Goal: Find specific page/section: Find specific page/section

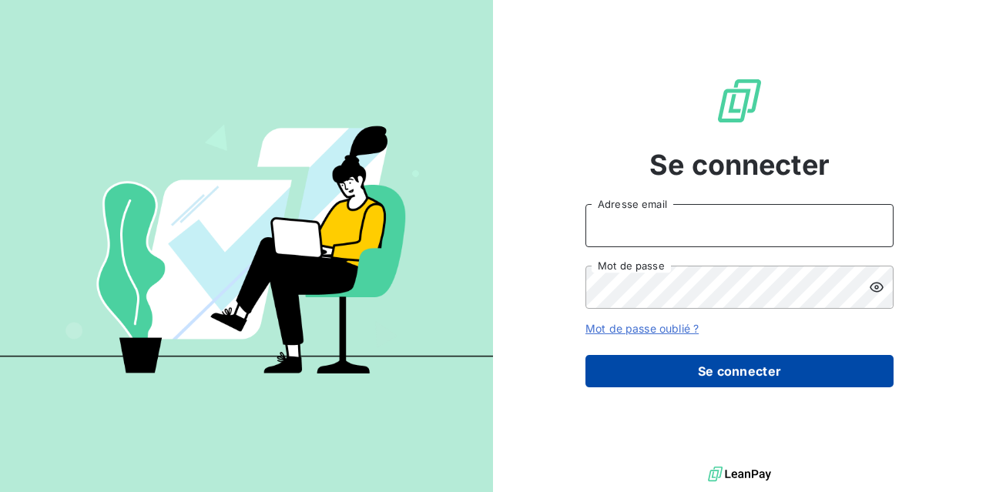
type input "derrej@arceurope.fr"
click at [714, 369] on button "Se connecter" at bounding box center [739, 371] width 308 height 32
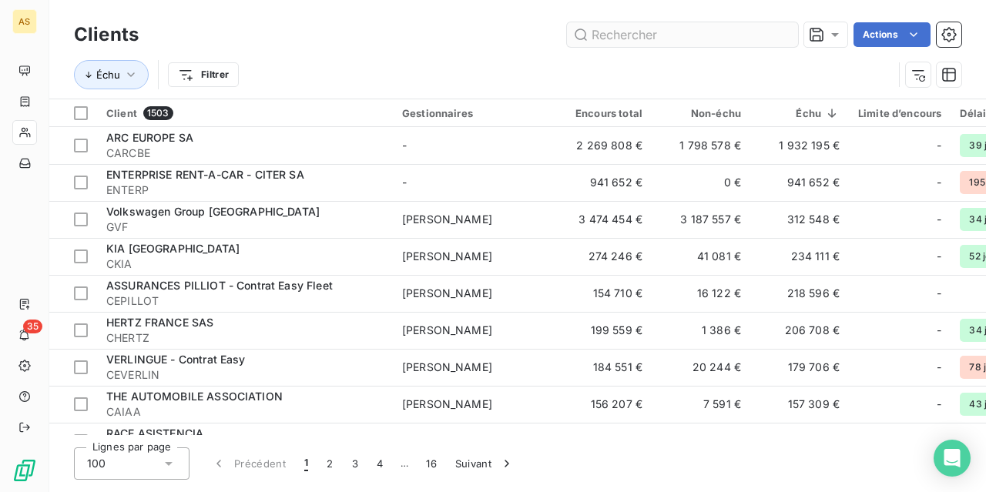
click at [622, 35] on input "text" at bounding box center [682, 34] width 231 height 25
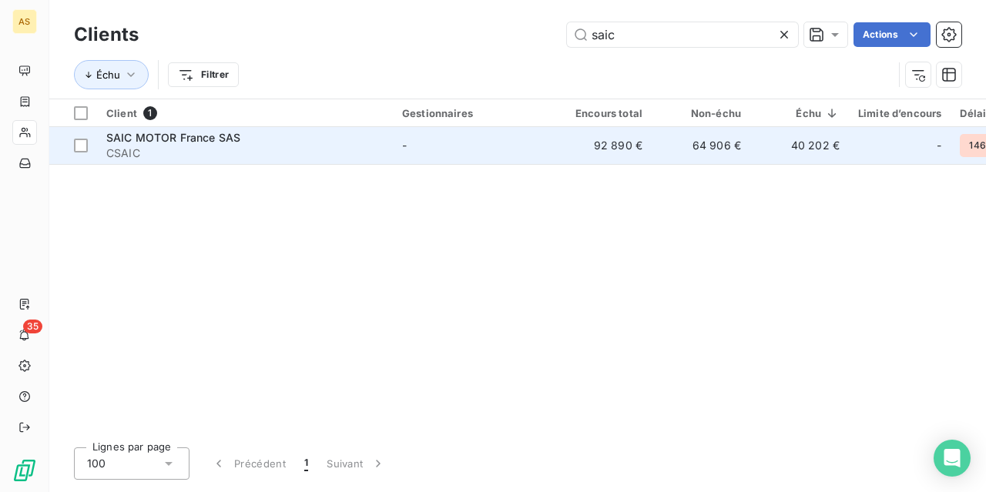
type input "saic"
click at [179, 139] on span "SAIC MOTOR France SAS" at bounding box center [173, 137] width 134 height 13
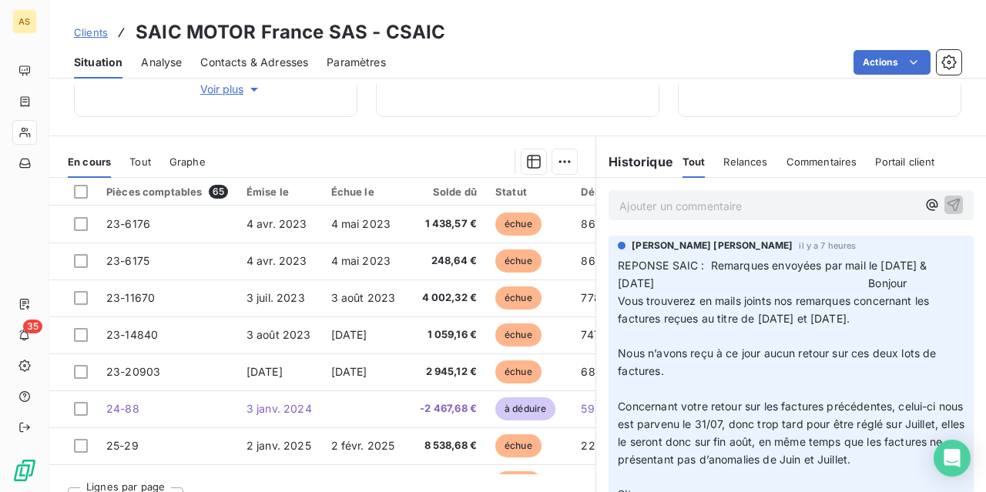
scroll to position [308, 0]
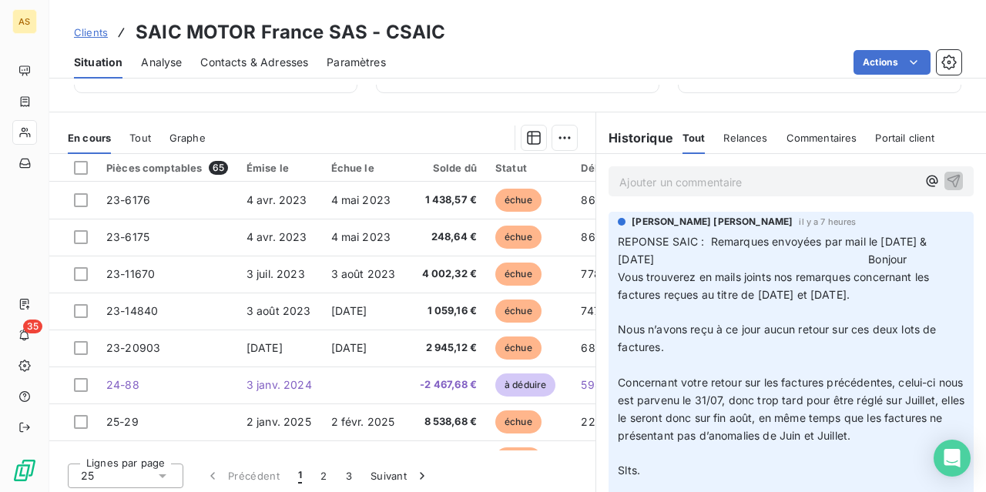
click at [166, 472] on icon at bounding box center [162, 475] width 15 height 15
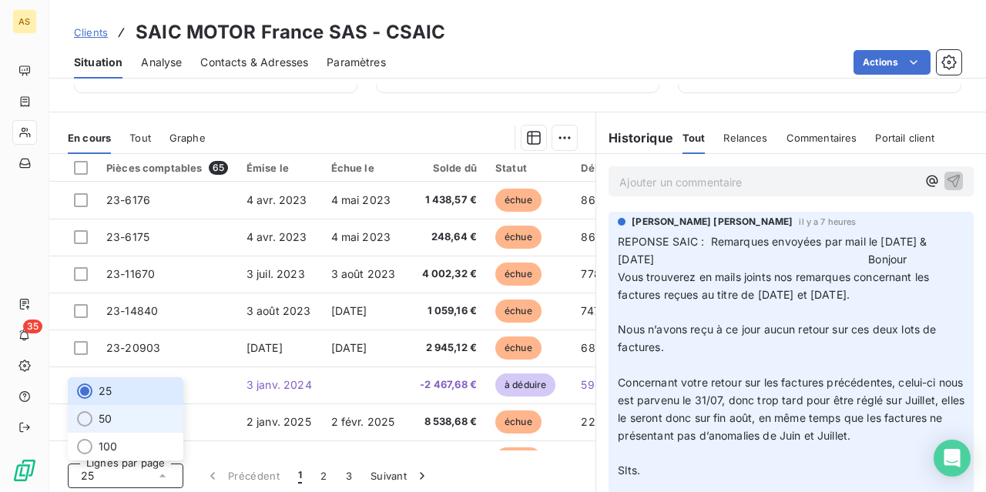
click at [96, 420] on li "50" at bounding box center [126, 419] width 116 height 28
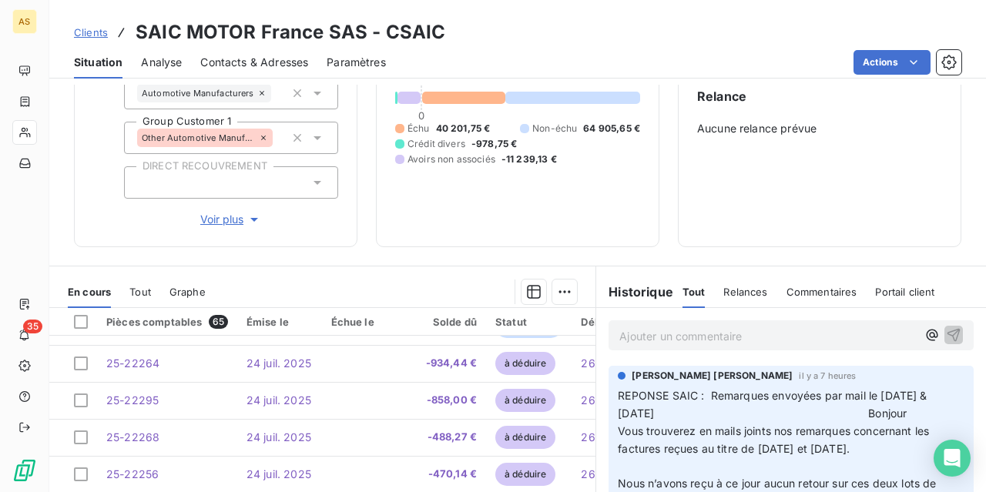
scroll to position [1001, 0]
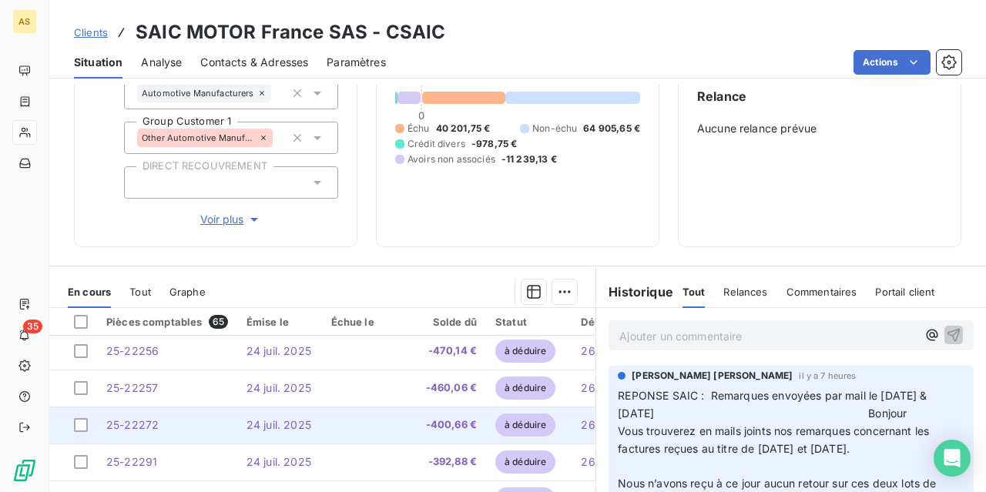
click at [282, 415] on td "24 juil. 2025" at bounding box center [279, 425] width 85 height 37
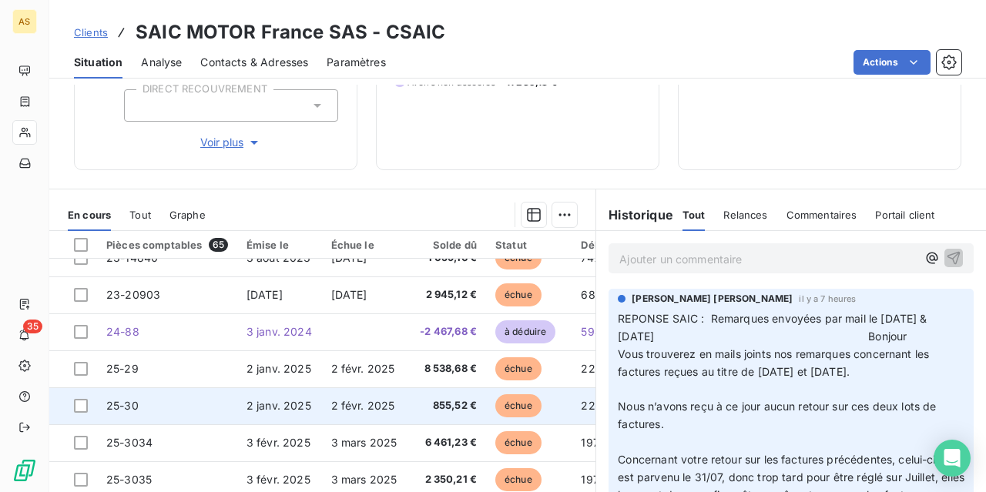
scroll to position [77, 0]
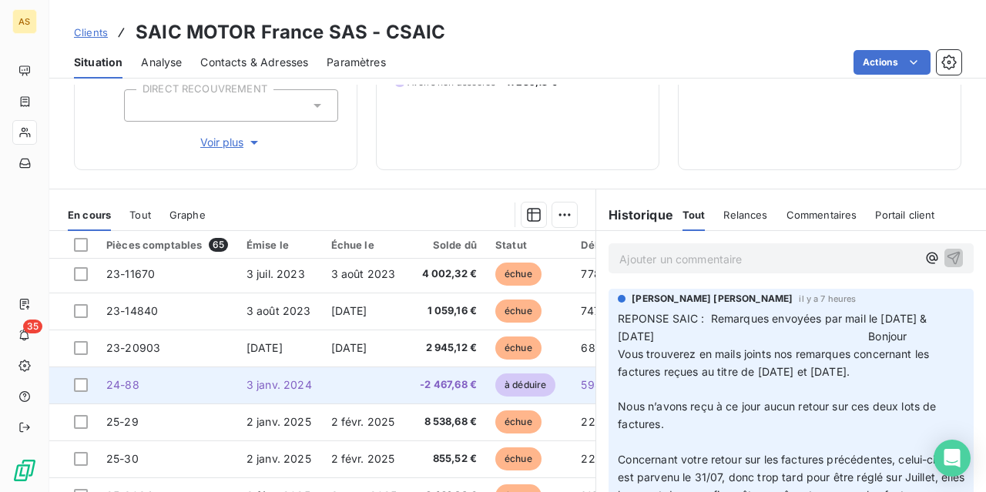
click at [263, 378] on span "3 janv. 2024" at bounding box center [278, 384] width 65 height 13
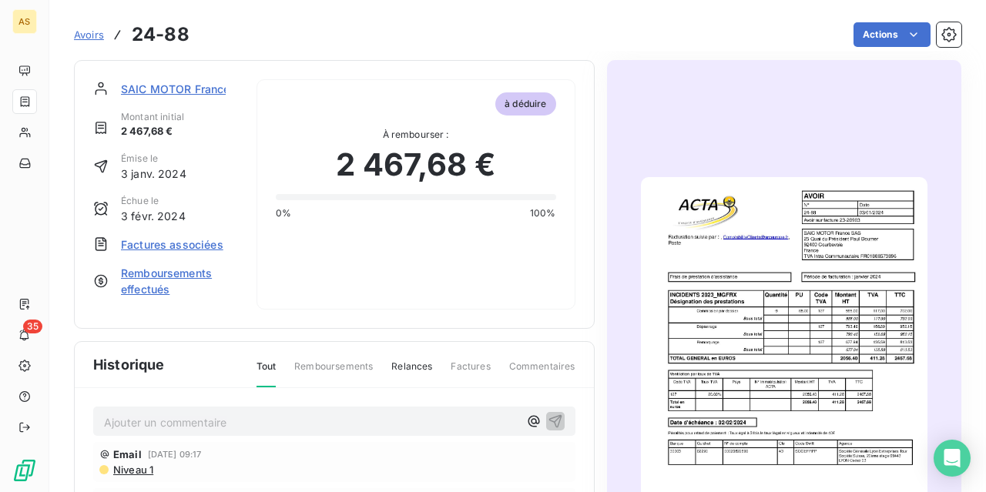
click at [683, 279] on img "button" at bounding box center [784, 379] width 287 height 405
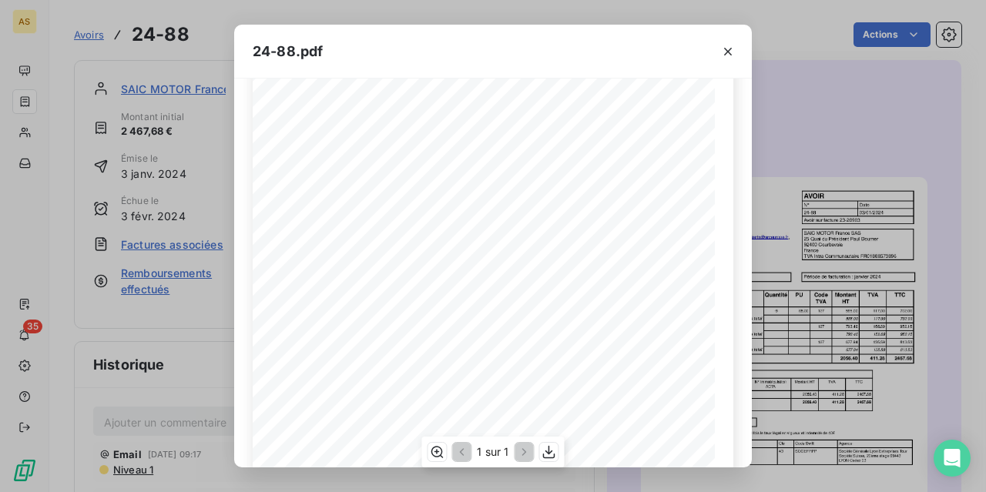
scroll to position [77, 0]
click at [725, 50] on icon "button" at bounding box center [727, 51] width 15 height 15
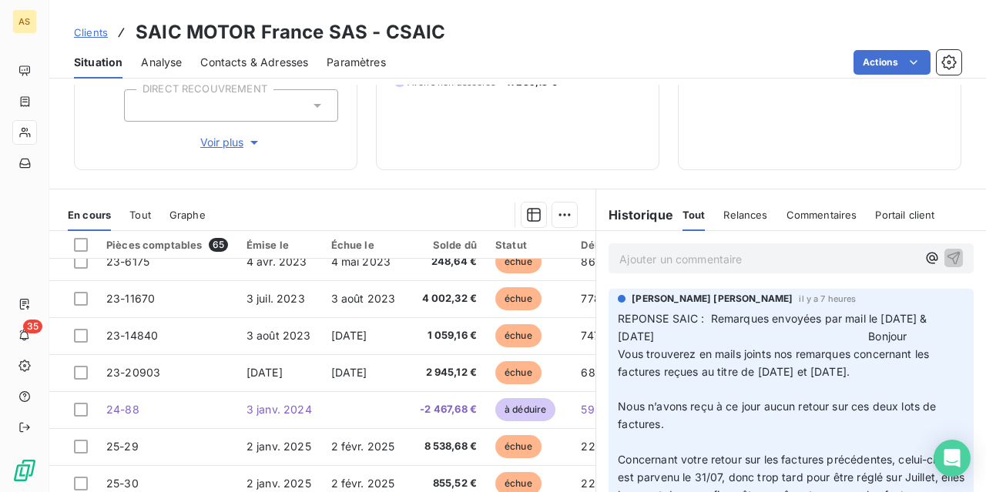
scroll to position [77, 0]
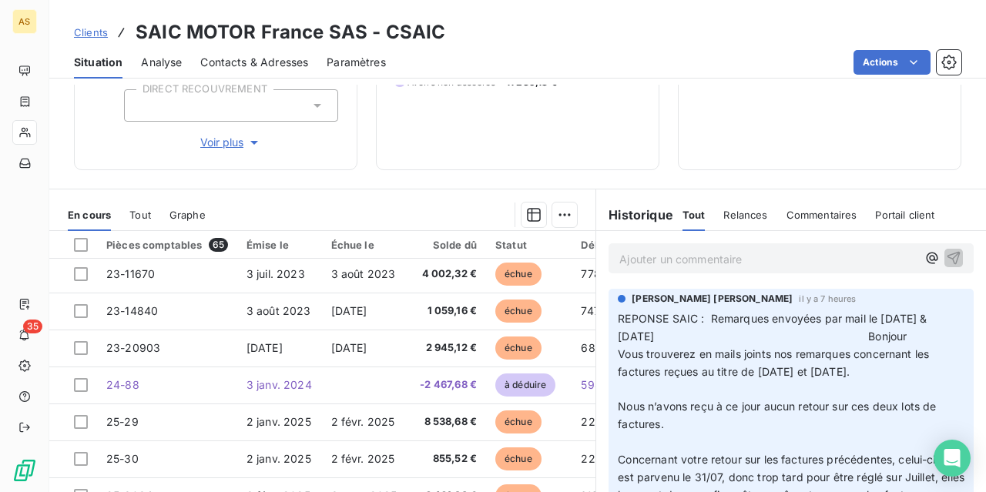
click at [457, 243] on div "Solde dû" at bounding box center [448, 245] width 57 height 12
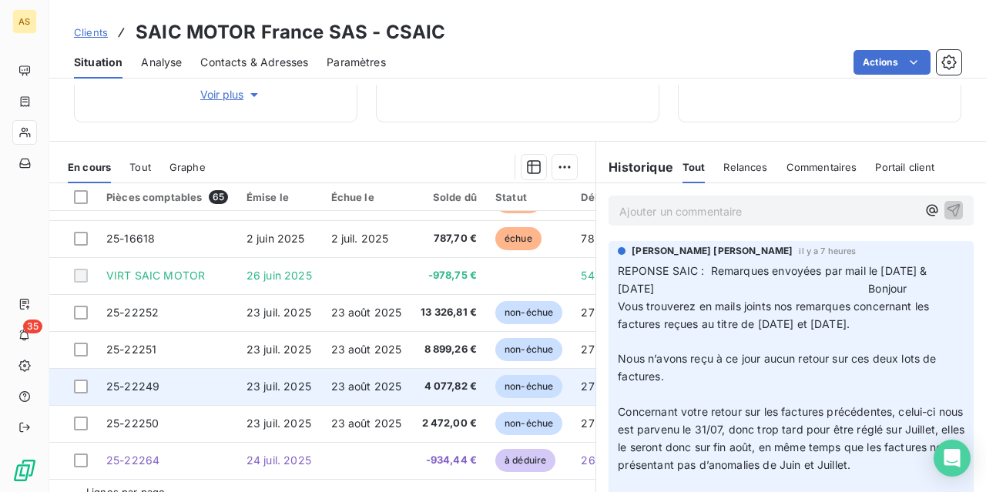
scroll to position [312, 0]
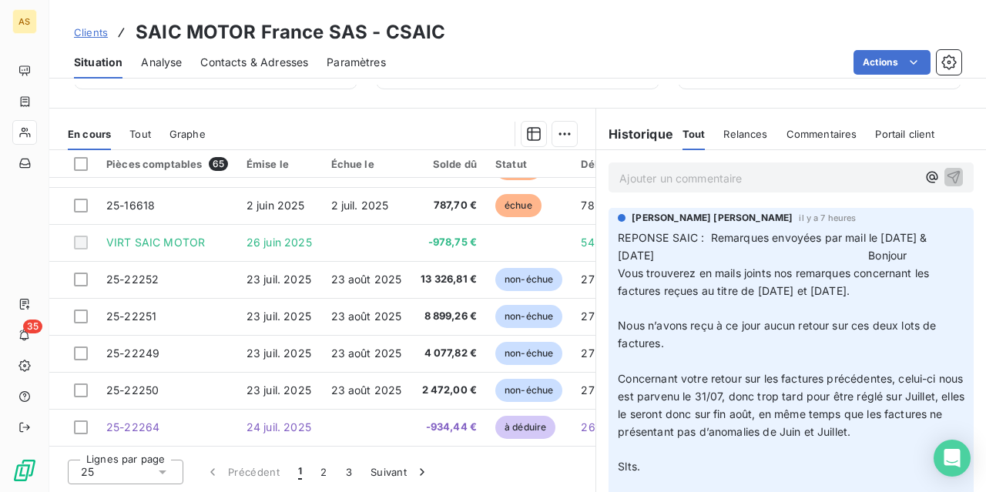
click at [148, 472] on div "25" at bounding box center [126, 472] width 116 height 25
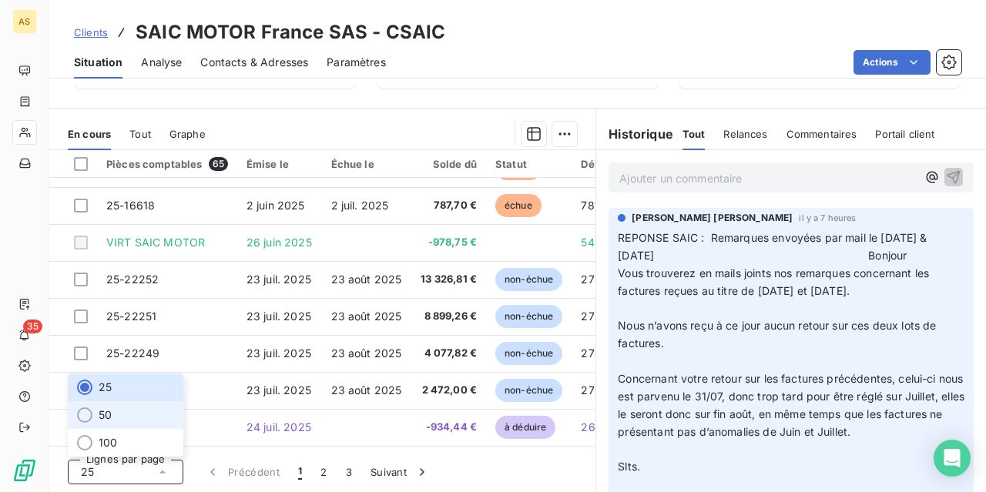
click at [116, 419] on li "50" at bounding box center [126, 415] width 116 height 28
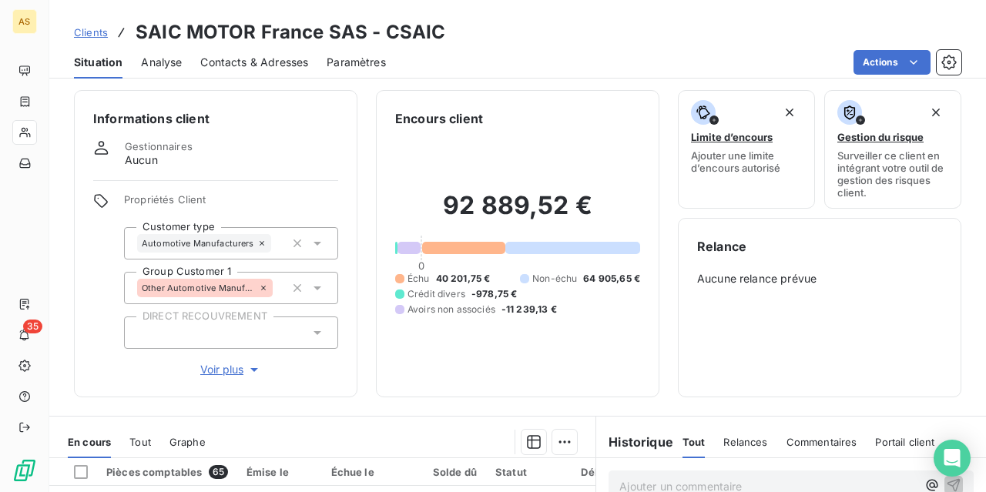
scroll to position [235, 0]
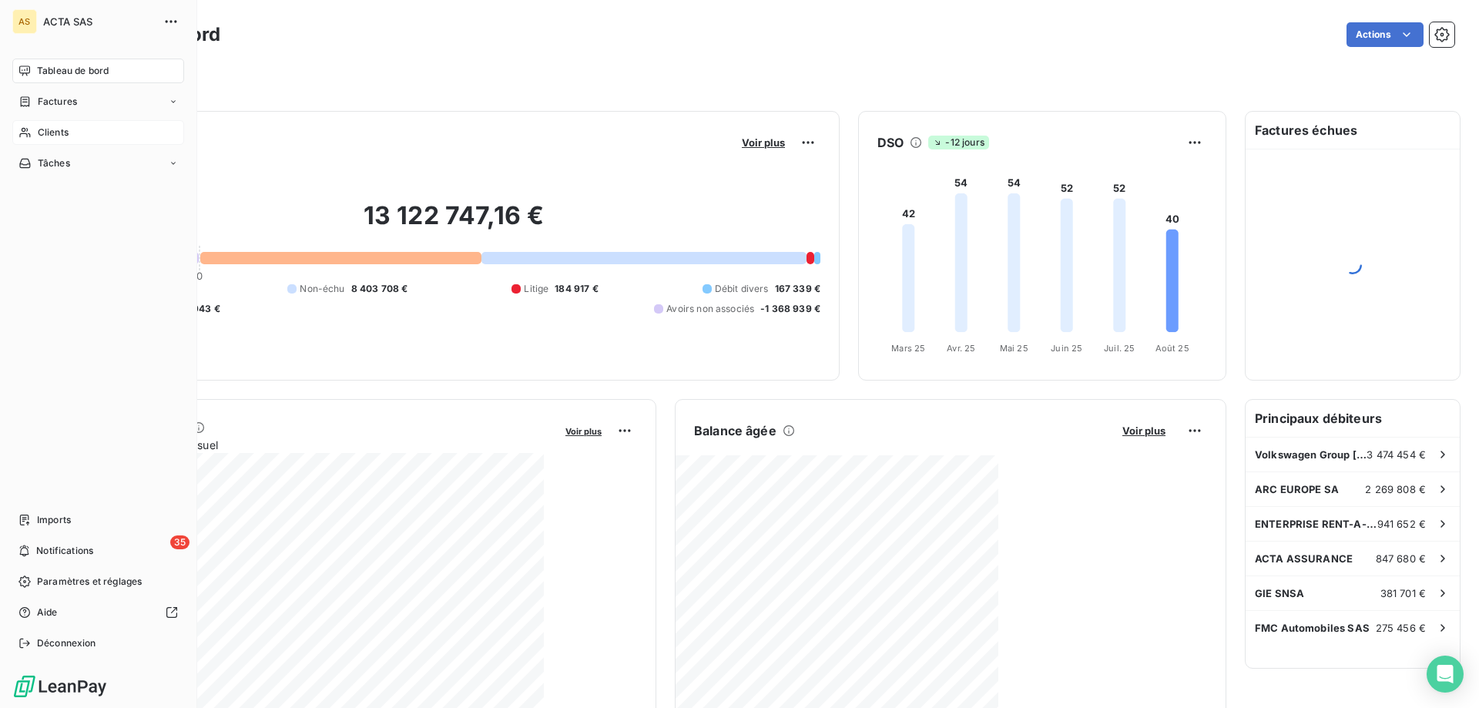
click at [47, 132] on span "Clients" at bounding box center [53, 133] width 31 height 14
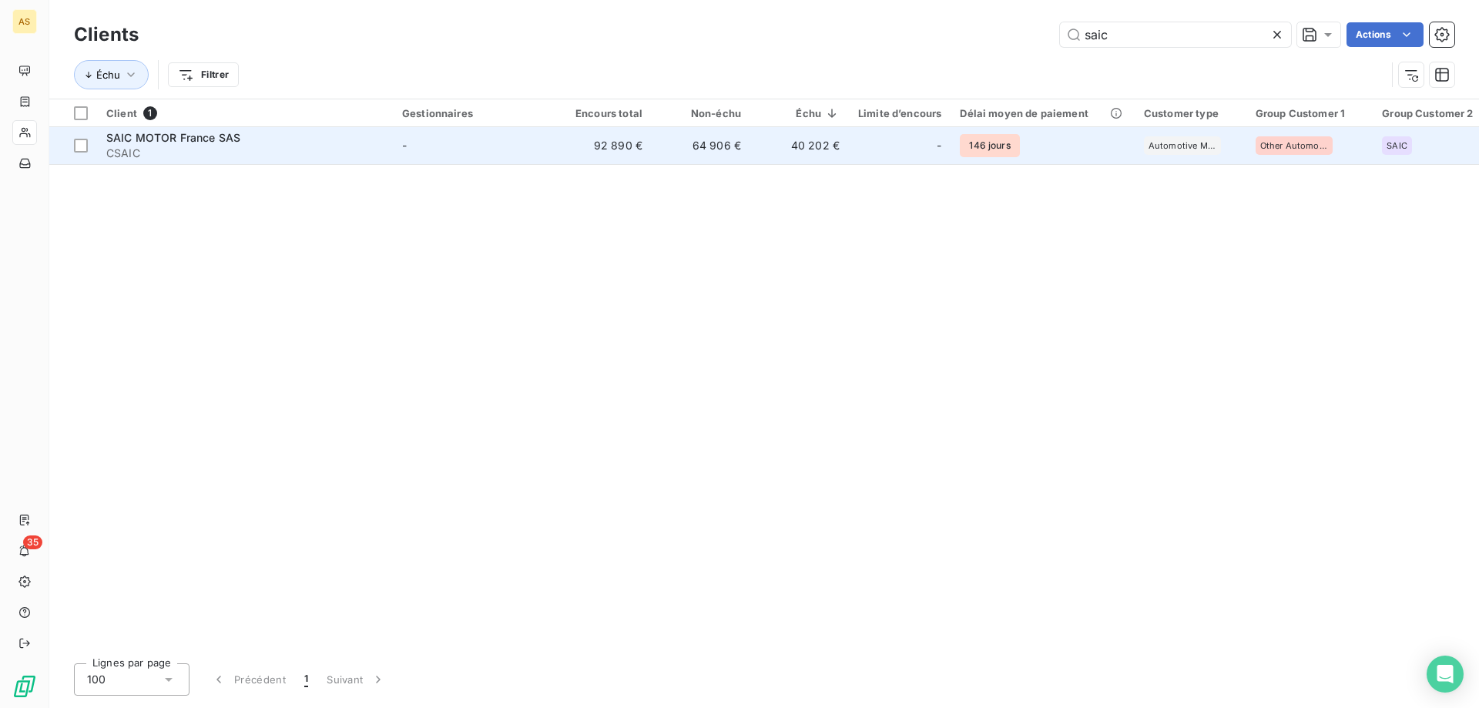
type input "saic"
click at [194, 138] on span "SAIC MOTOR France SAS" at bounding box center [173, 137] width 134 height 13
